Goal: Find specific page/section: Find specific page/section

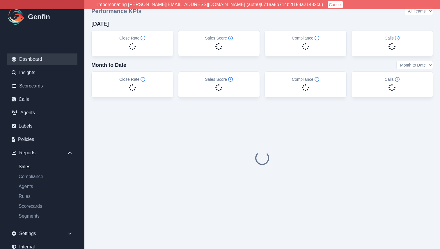
click at [26, 166] on link "Sales" at bounding box center [45, 167] width 63 height 7
